Goal: Information Seeking & Learning: Learn about a topic

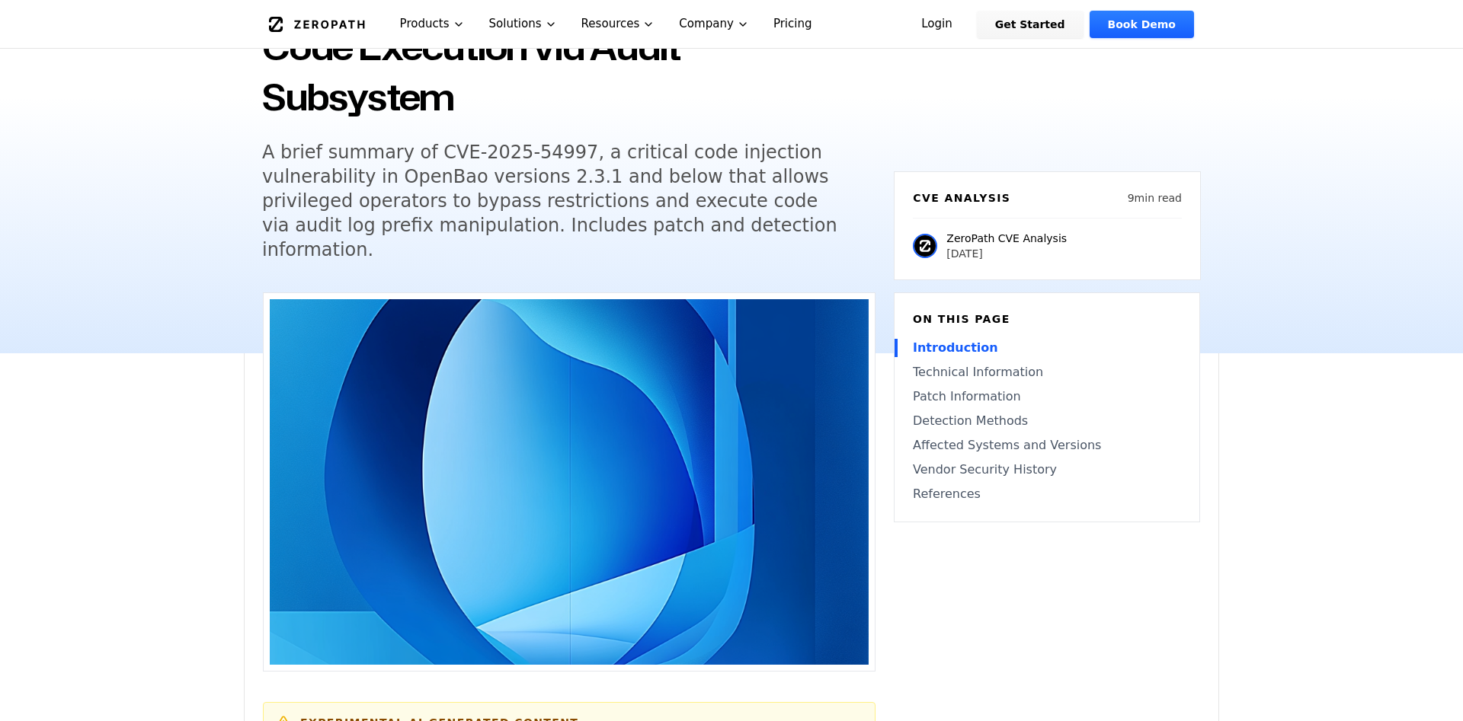
scroll to position [78, 0]
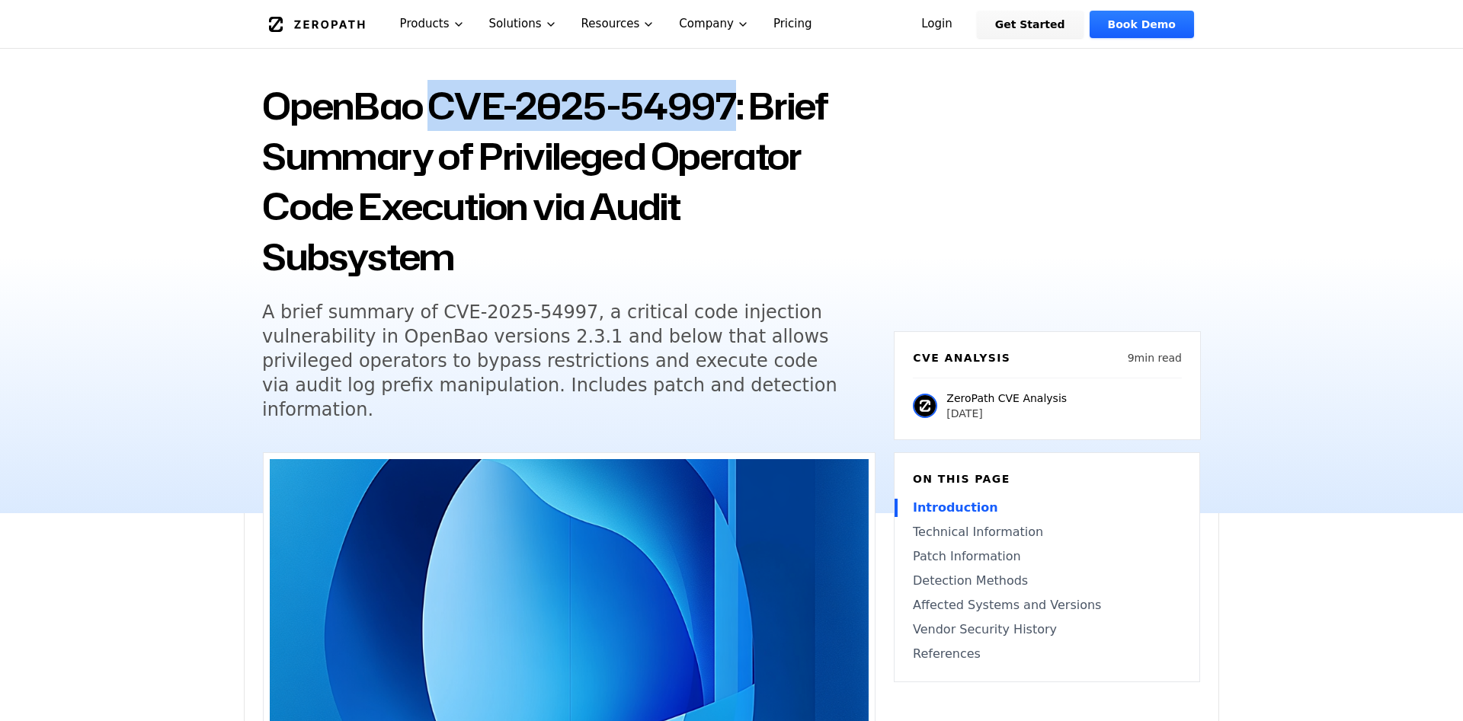
drag, startPoint x: 437, startPoint y: 109, endPoint x: 732, endPoint y: 112, distance: 294.9
click at [732, 112] on h1 "OpenBao CVE-2025-54997: Brief Summary of Privileged Operator Code Execution via…" at bounding box center [568, 181] width 613 height 201
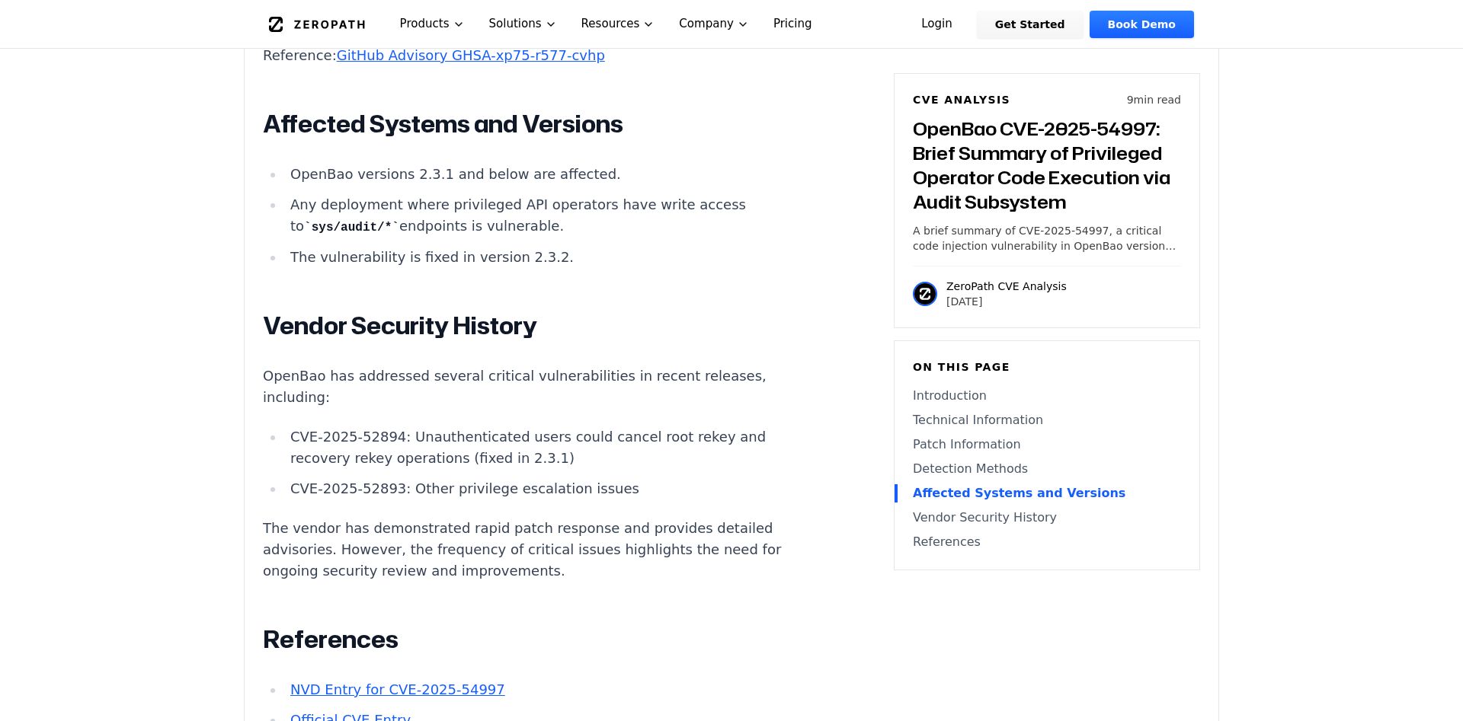
scroll to position [2642, 0]
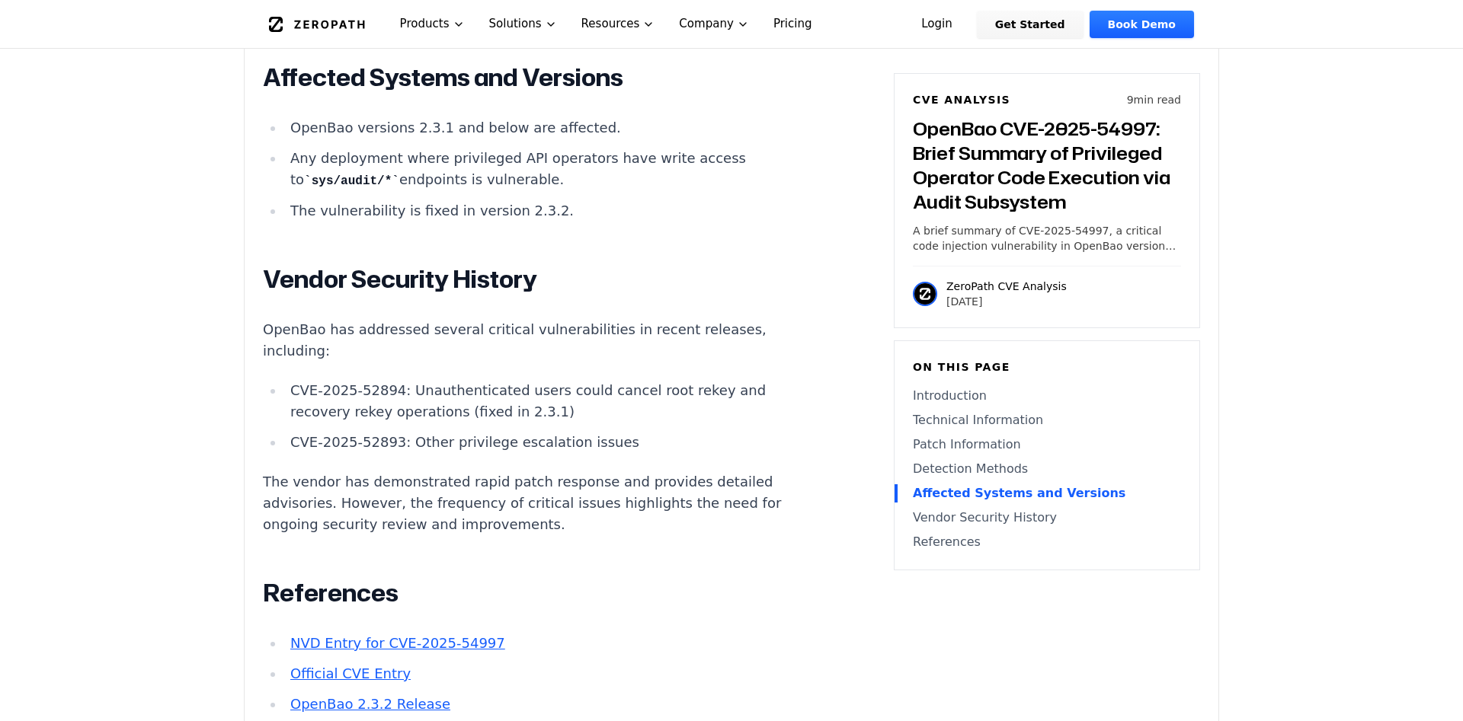
click at [335, 451] on li "CVE-2025-52893: Other privilege escalation issues" at bounding box center [556, 442] width 545 height 21
click at [314, 445] on li "CVE-2025-52893: Other privilege escalation issues" at bounding box center [556, 442] width 545 height 21
drag, startPoint x: 289, startPoint y: 447, endPoint x: 391, endPoint y: 442, distance: 102.2
click at [391, 442] on li "CVE-2025-52893: Other privilege escalation issues" at bounding box center [556, 442] width 545 height 21
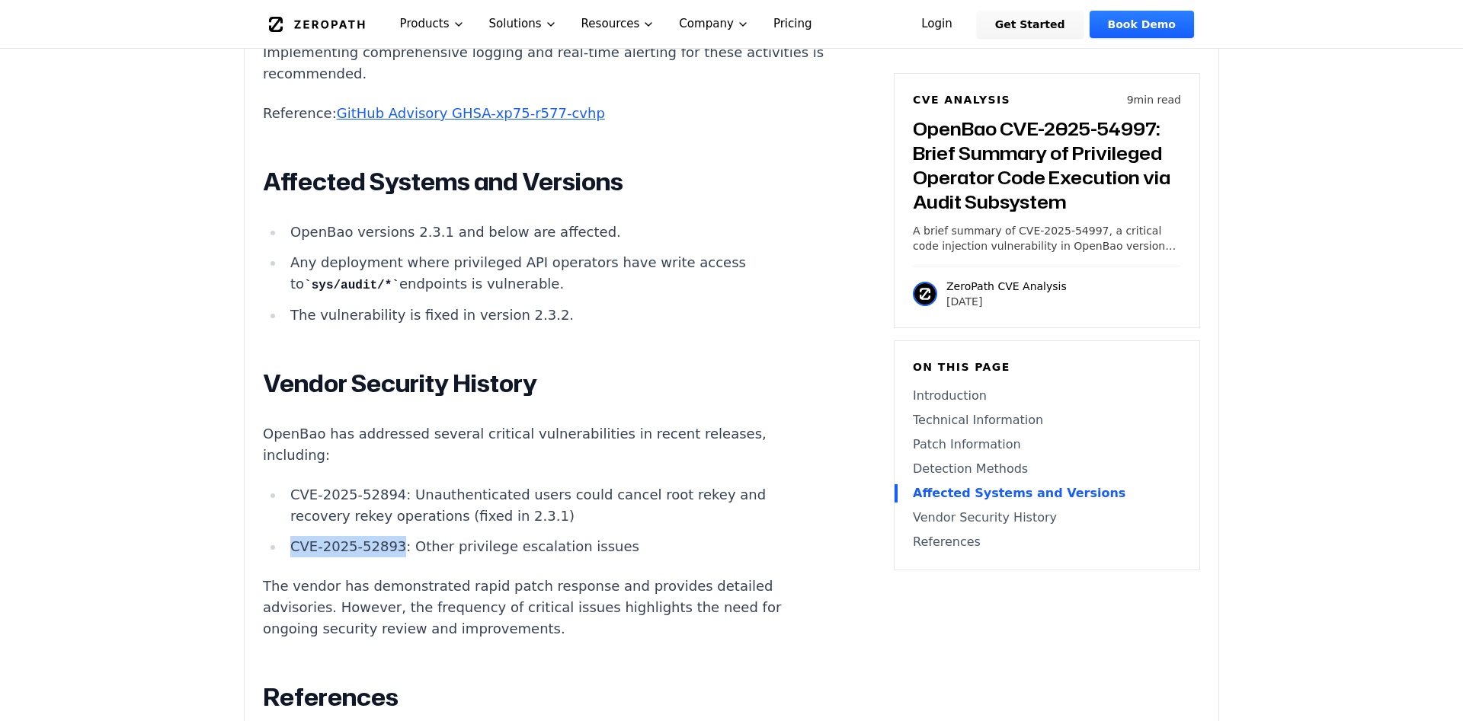
scroll to position [2254, 0]
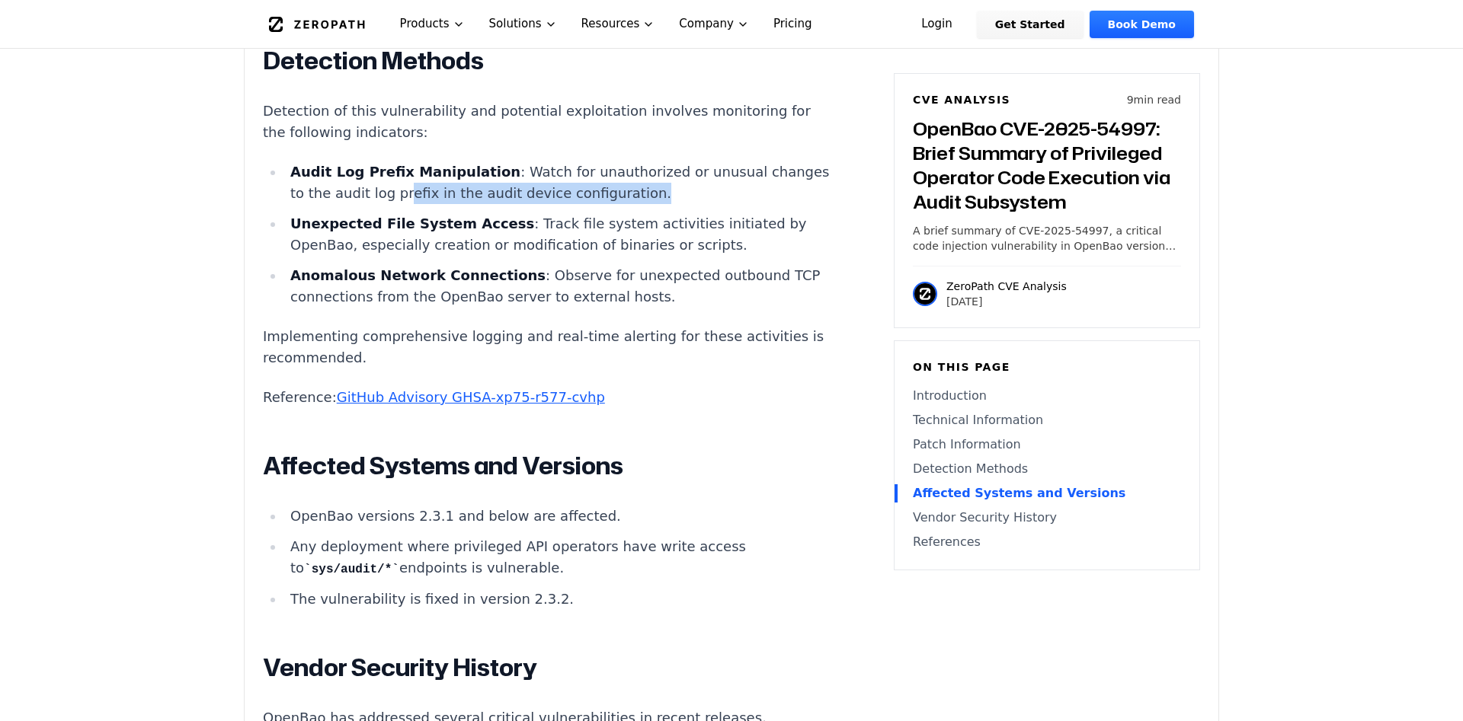
drag, startPoint x: 465, startPoint y: 195, endPoint x: 680, endPoint y: 197, distance: 215.6
click at [680, 197] on li "Audit Log Prefix Manipulation : Watch for unauthorized or unusual changes to th…" at bounding box center [556, 183] width 545 height 43
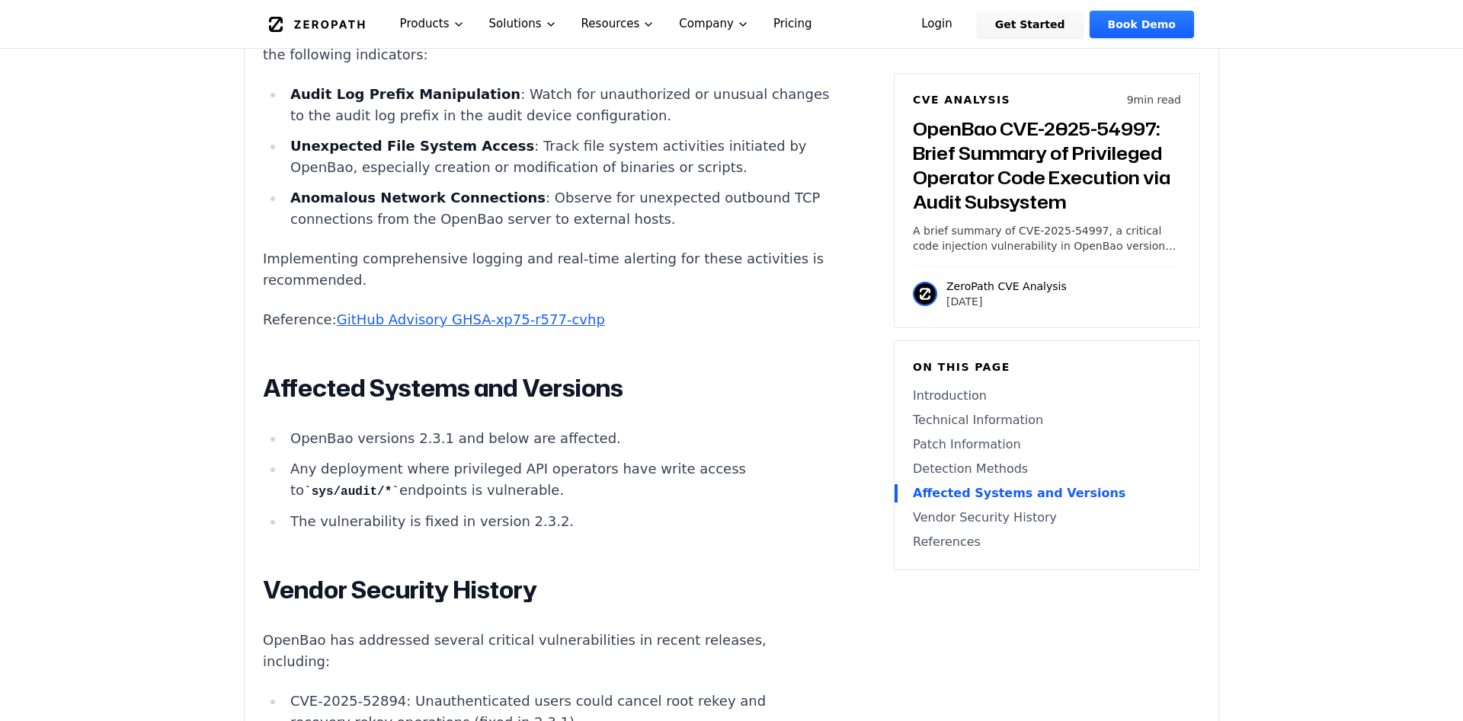
click at [535, 320] on link "GitHub Advisory GHSA-xp75-r577-cvhp" at bounding box center [471, 320] width 268 height 16
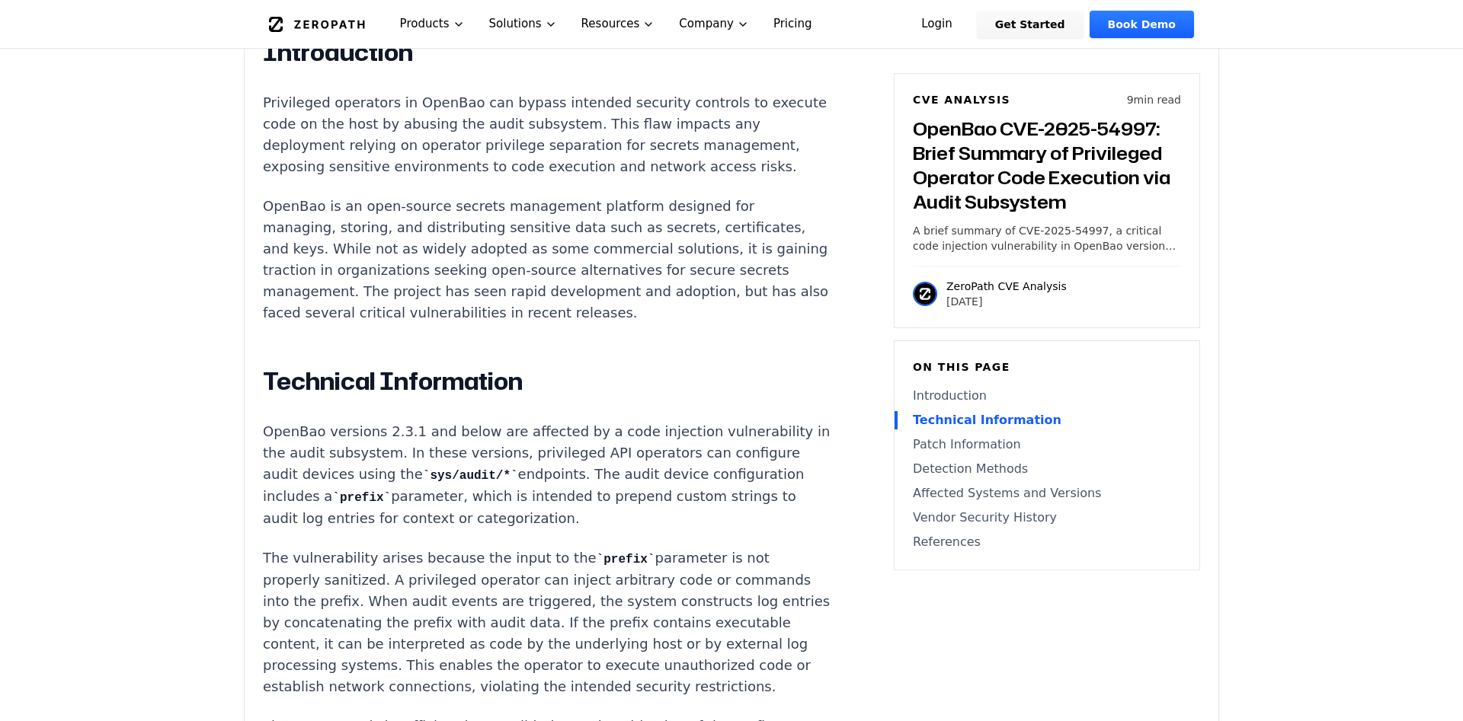
scroll to position [0, 0]
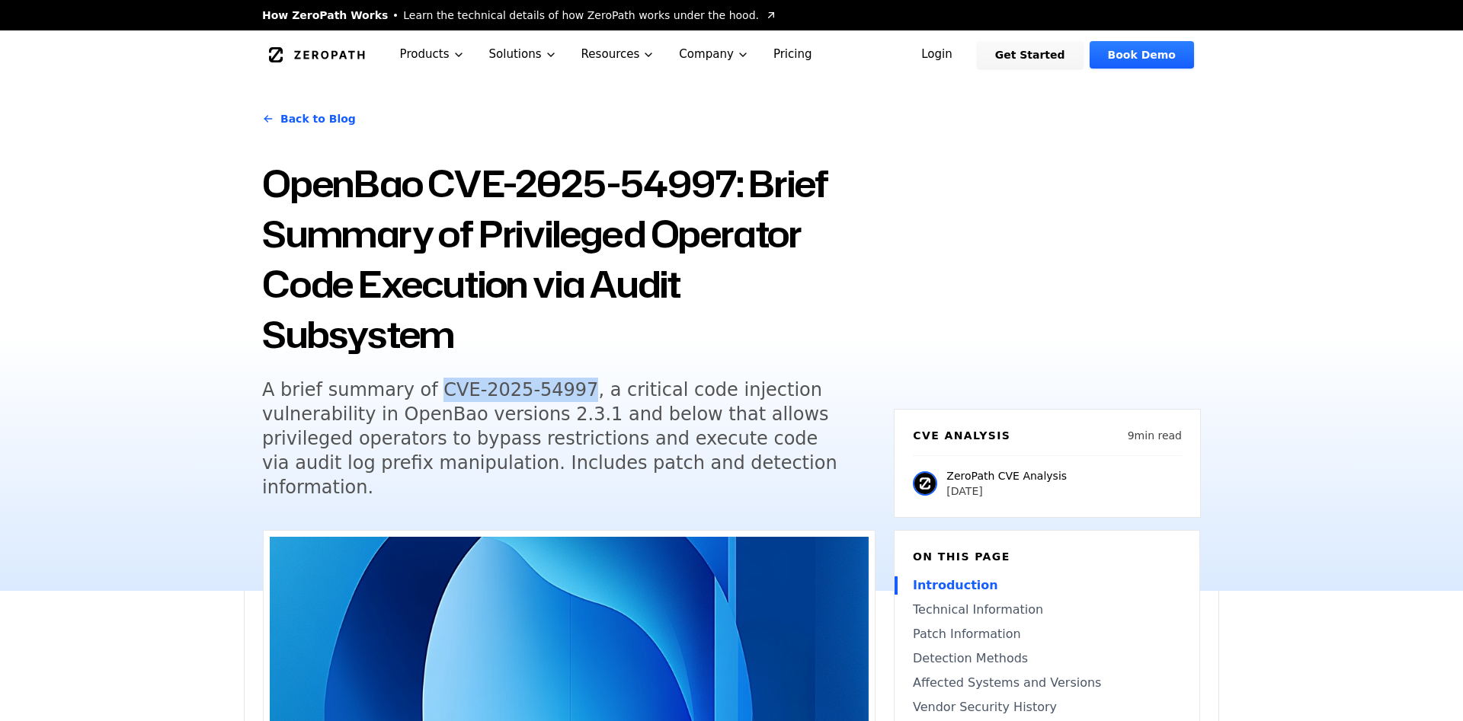
drag, startPoint x: 422, startPoint y: 395, endPoint x: 557, endPoint y: 397, distance: 134.9
click at [557, 397] on h5 "A brief summary of CVE-2025-54997, a critical code injection vulnerability in O…" at bounding box center [554, 439] width 585 height 122
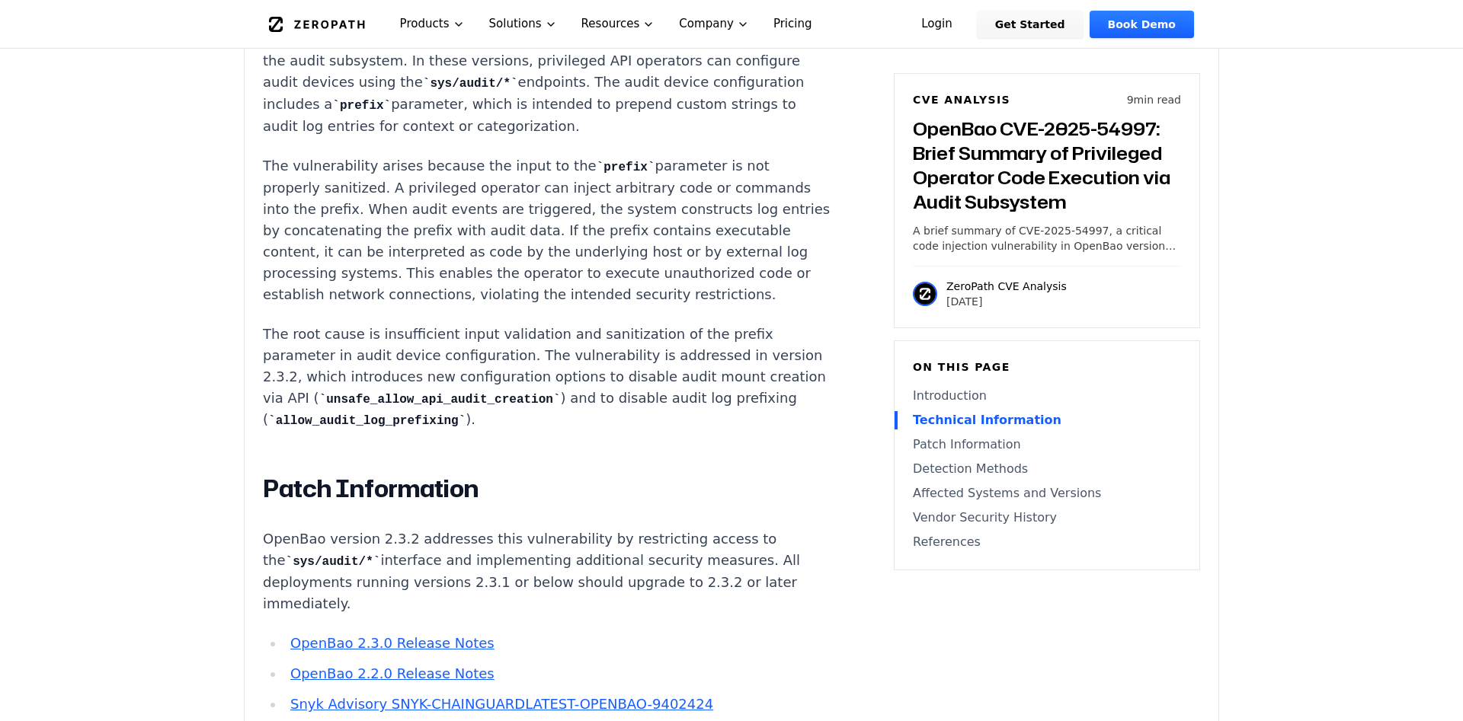
scroll to position [1632, 0]
